Goal: Find specific page/section: Find specific page/section

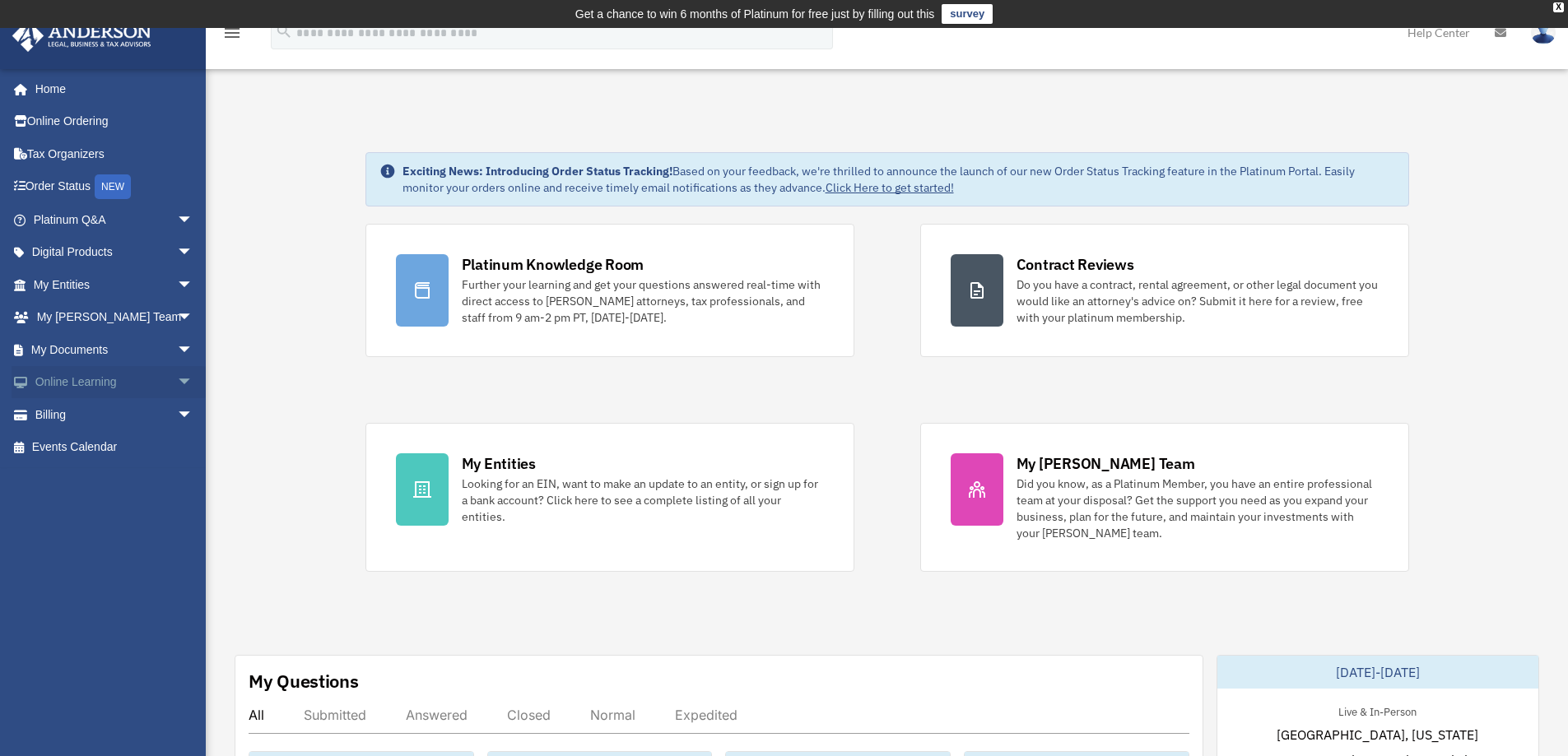
click at [177, 376] on span "arrow_drop_down" at bounding box center [193, 383] width 33 height 34
click at [177, 322] on span "arrow_drop_down" at bounding box center [193, 318] width 33 height 34
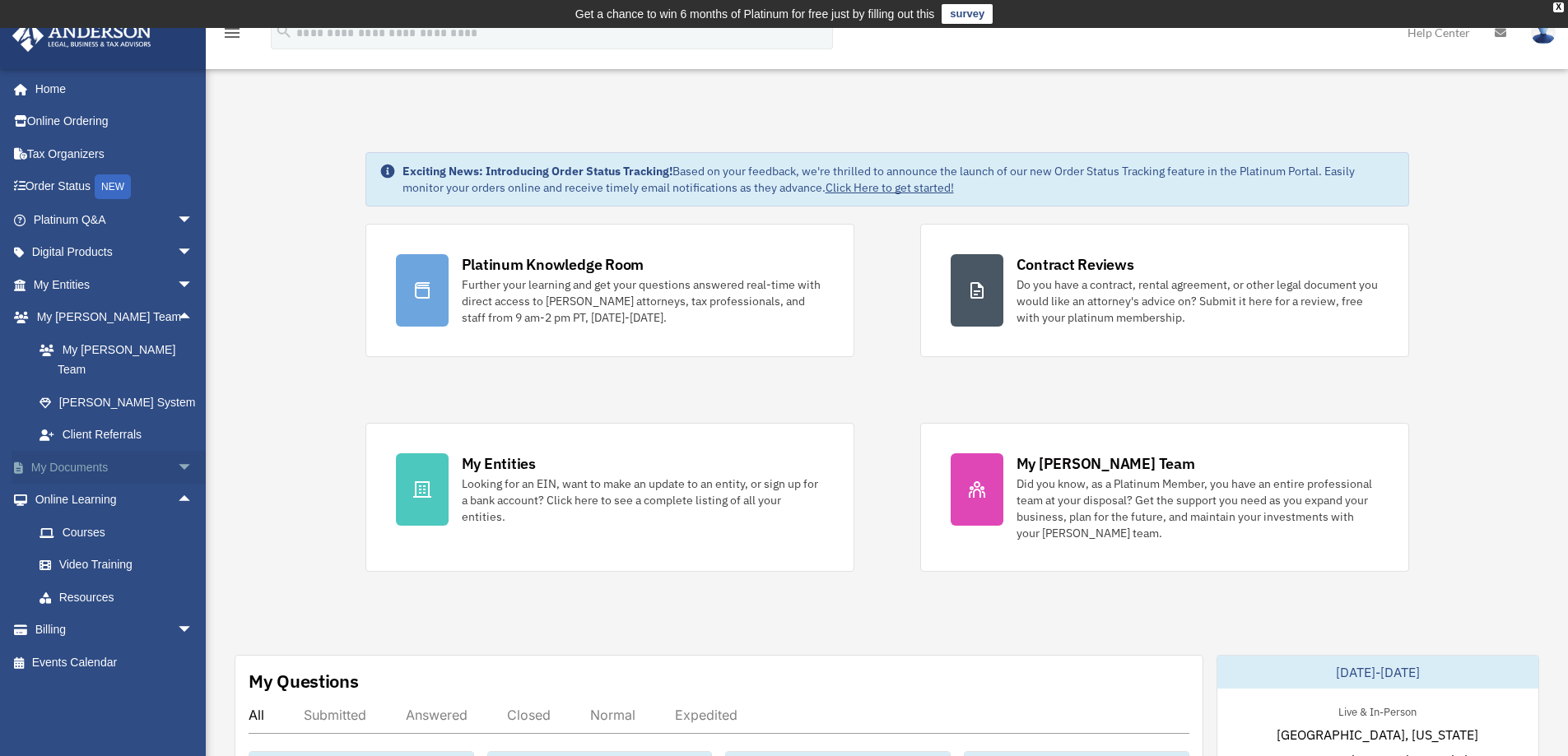
click at [177, 451] on span "arrow_drop_down" at bounding box center [193, 468] width 33 height 34
click at [177, 248] on span "arrow_drop_down" at bounding box center [193, 253] width 33 height 34
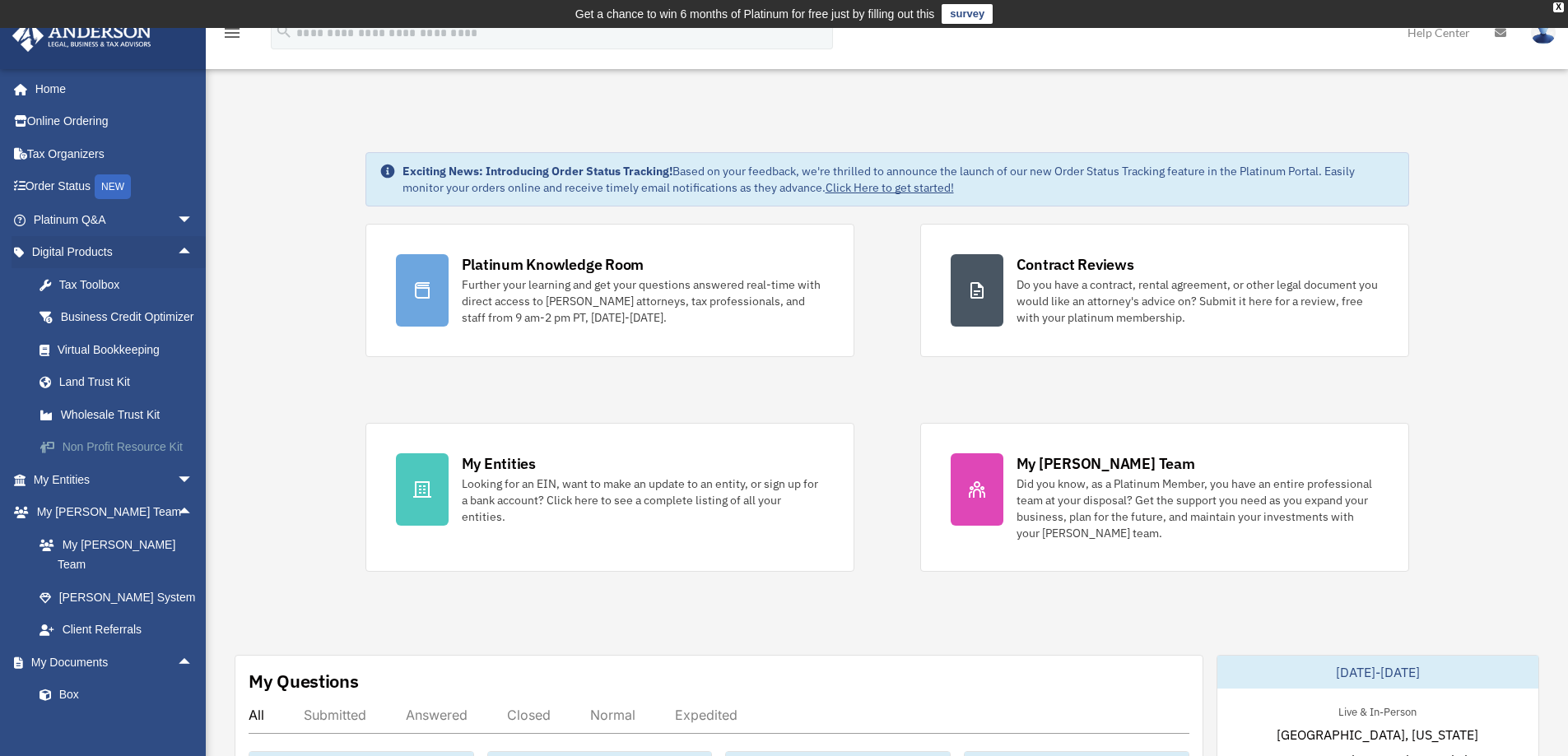
click at [94, 458] on div "Non Profit Resource Kit" at bounding box center [127, 447] width 140 height 21
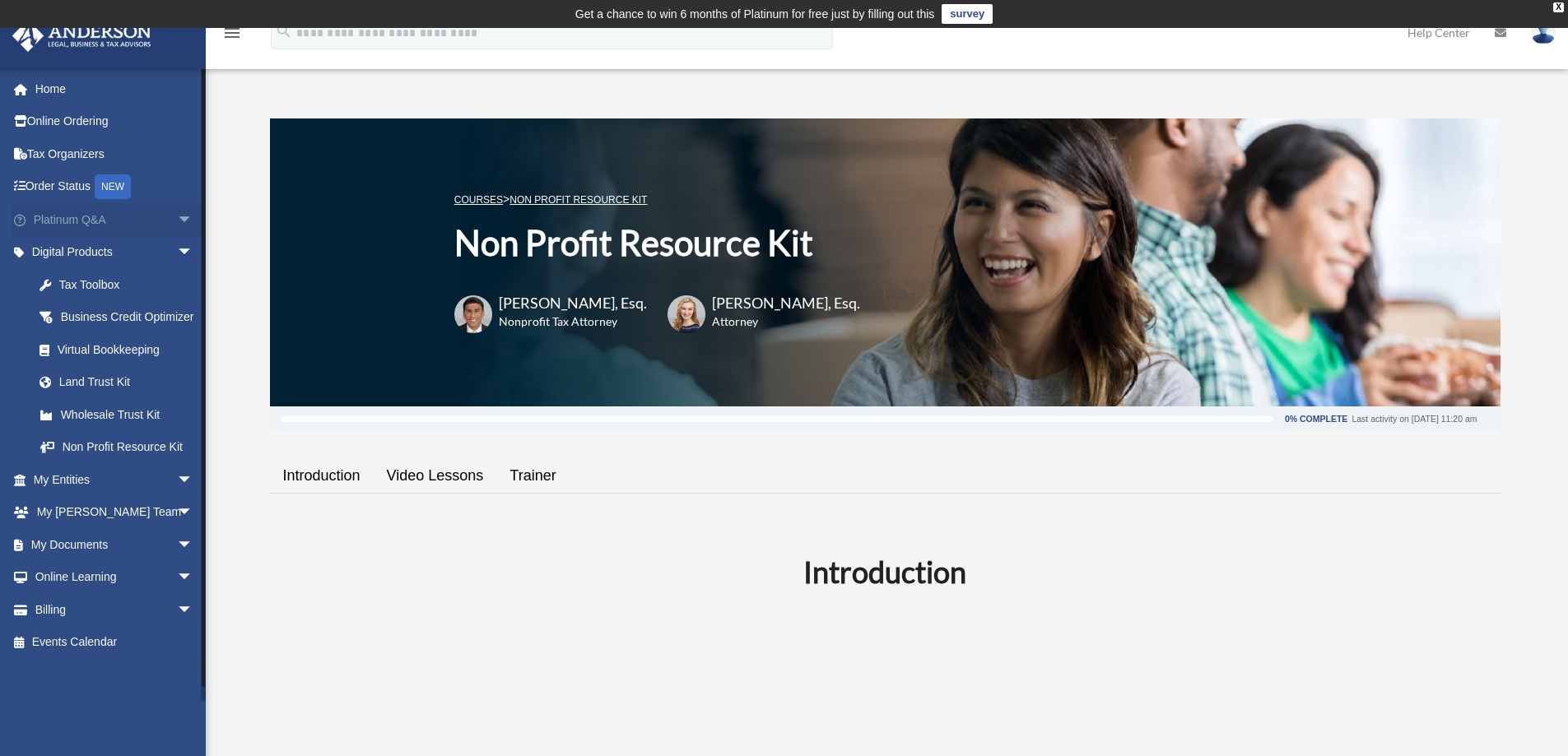
click at [177, 212] on span "arrow_drop_down" at bounding box center [193, 220] width 33 height 34
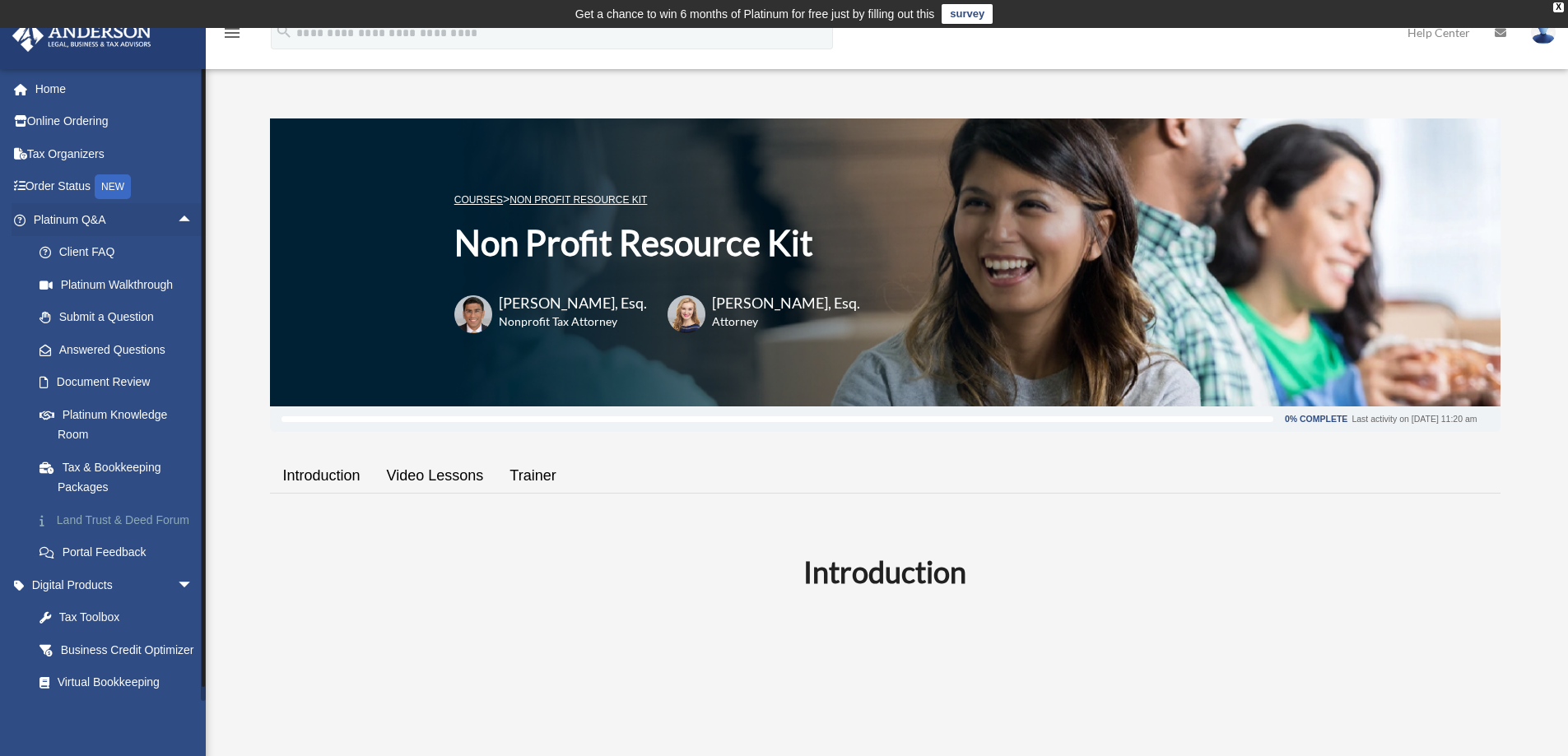
click at [108, 518] on link "Land Trust & Deed Forum" at bounding box center [120, 520] width 195 height 33
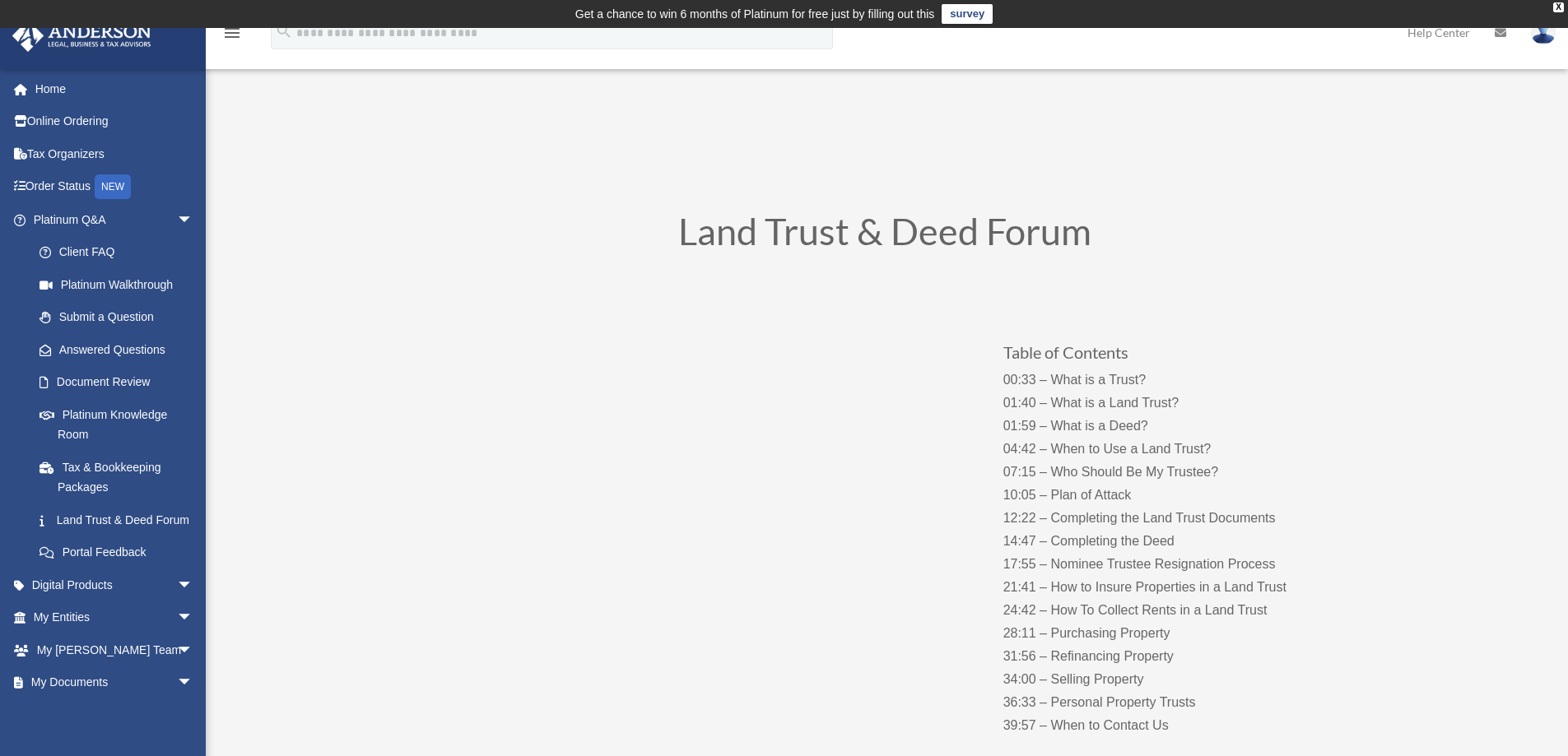
drag, startPoint x: 953, startPoint y: 434, endPoint x: 1300, endPoint y: 210, distance: 413.0
click at [1300, 205] on div "Land Trust & Deed Forum" at bounding box center [885, 236] width 889 height 94
